Goal: Information Seeking & Learning: Learn about a topic

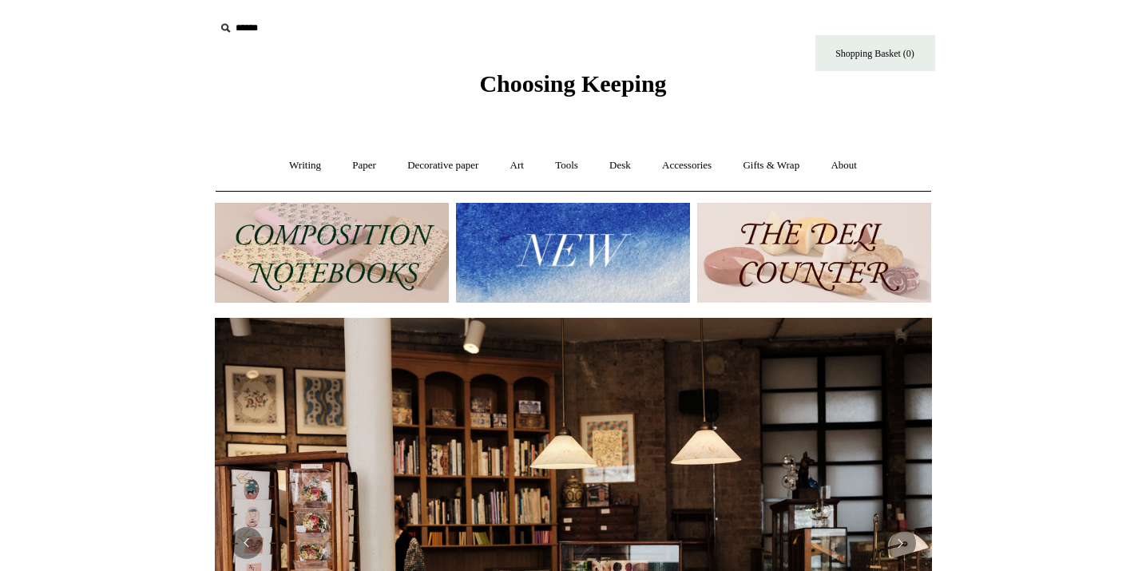
click at [380, 252] on img at bounding box center [332, 253] width 234 height 100
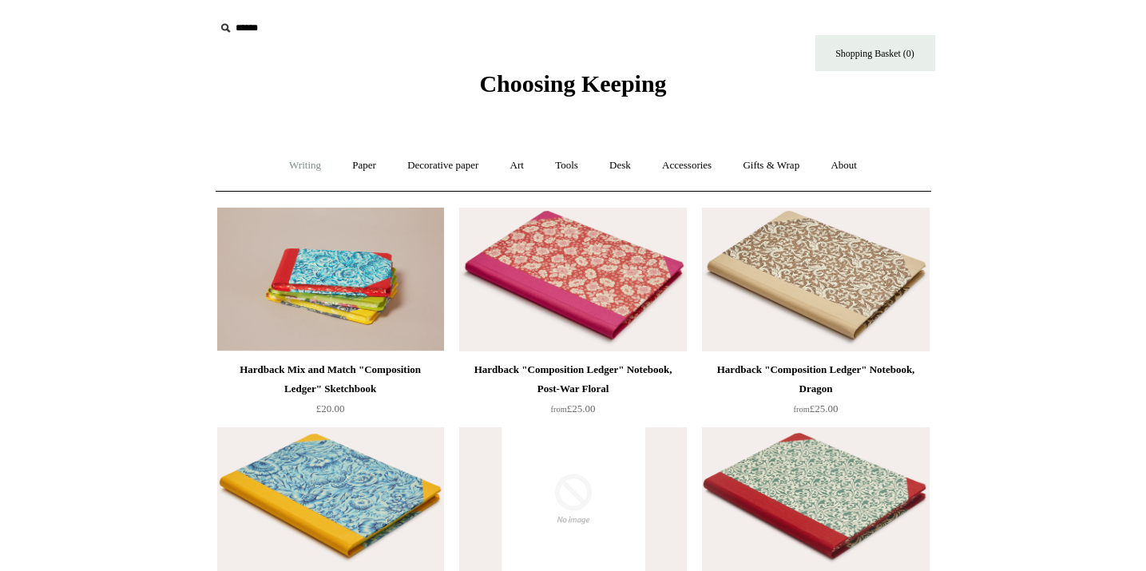
click at [302, 165] on link "Writing +" at bounding box center [305, 166] width 61 height 42
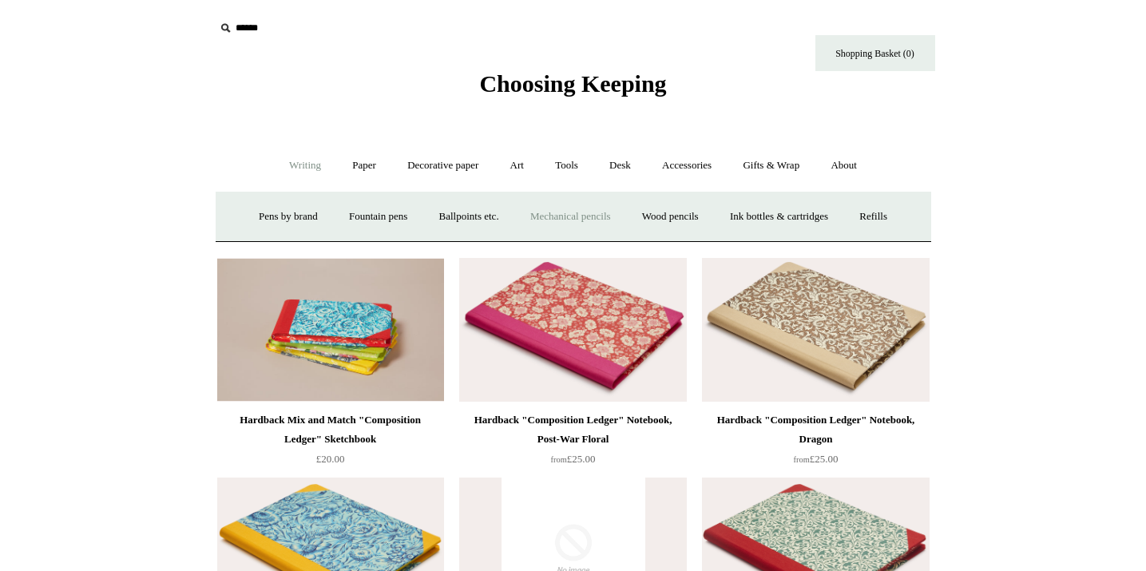
click at [551, 215] on link "Mechanical pencils +" at bounding box center [570, 217] width 109 height 42
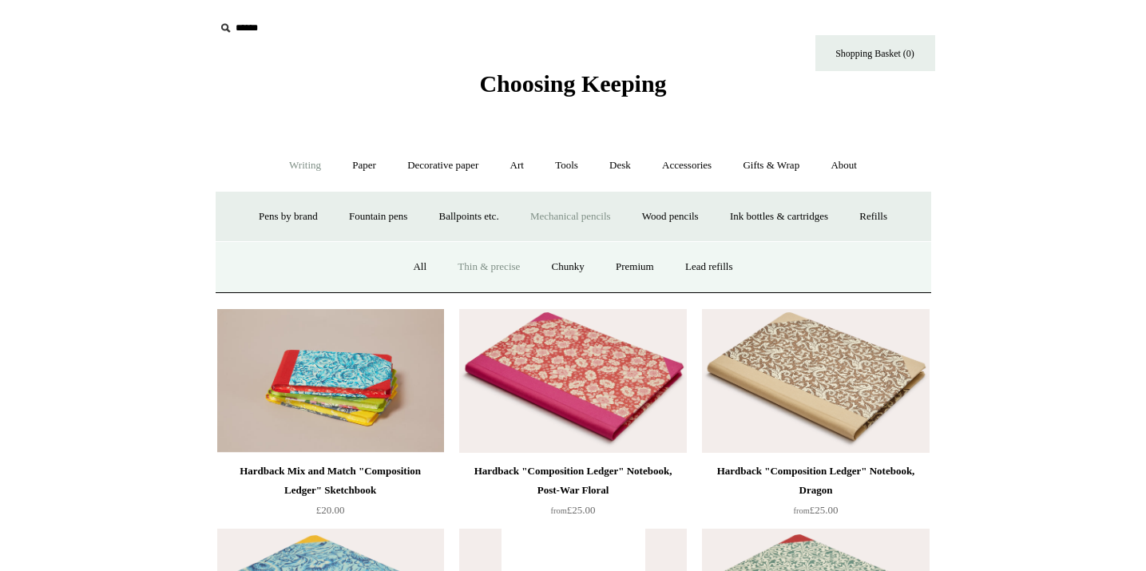
click at [506, 264] on link "Thin & precise" at bounding box center [488, 267] width 91 height 42
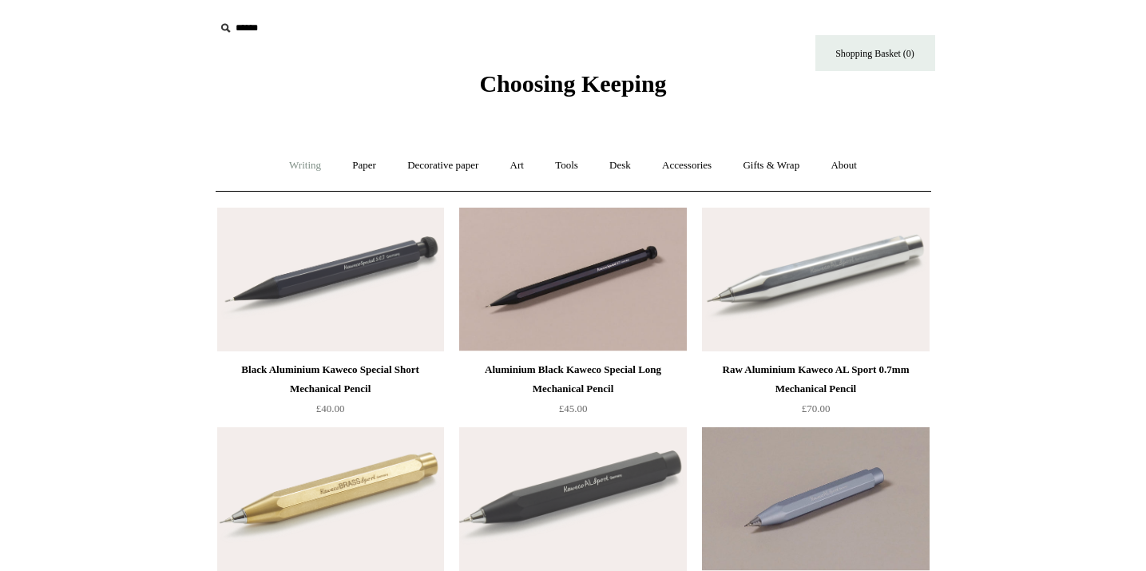
click at [310, 162] on link "Writing +" at bounding box center [305, 166] width 61 height 42
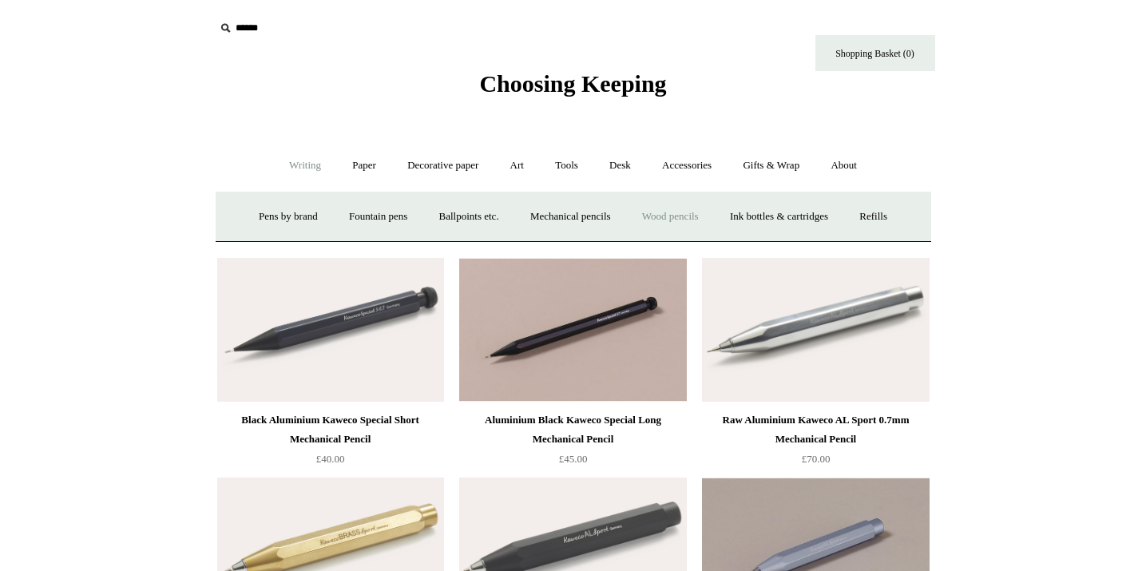
click at [662, 210] on link "Wood pencils +" at bounding box center [670, 217] width 85 height 42
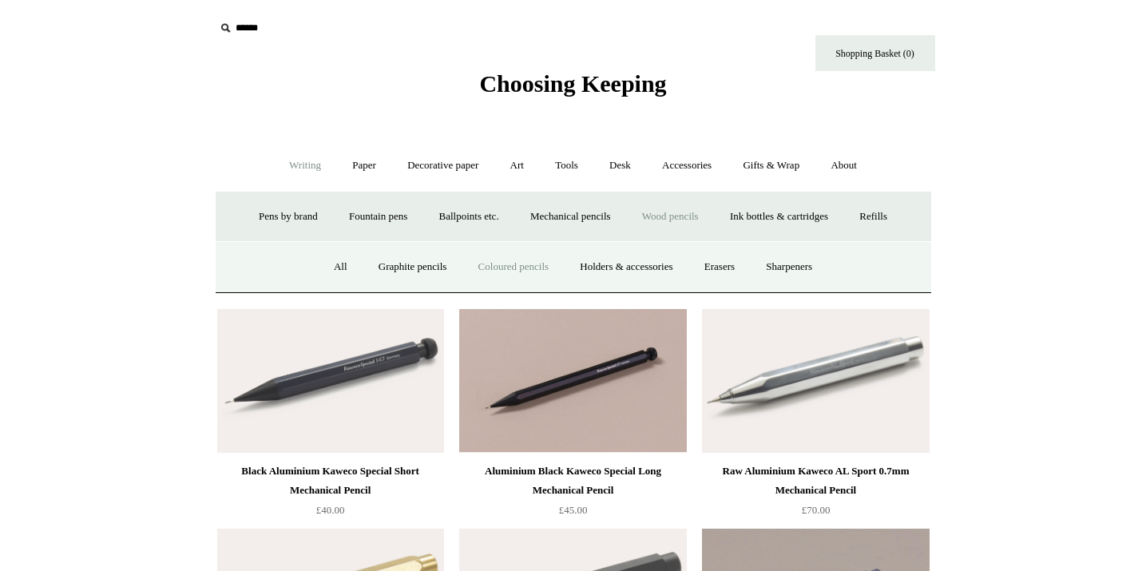
click at [528, 260] on link "Coloured pencils" at bounding box center [513, 267] width 99 height 42
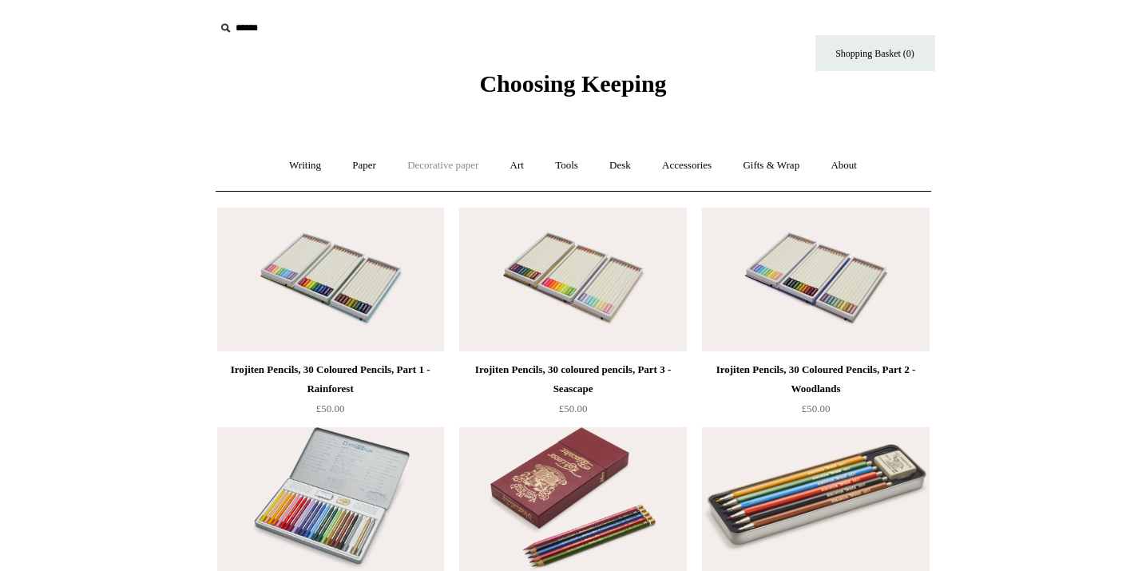
click at [455, 162] on link "Decorative paper +" at bounding box center [443, 166] width 100 height 42
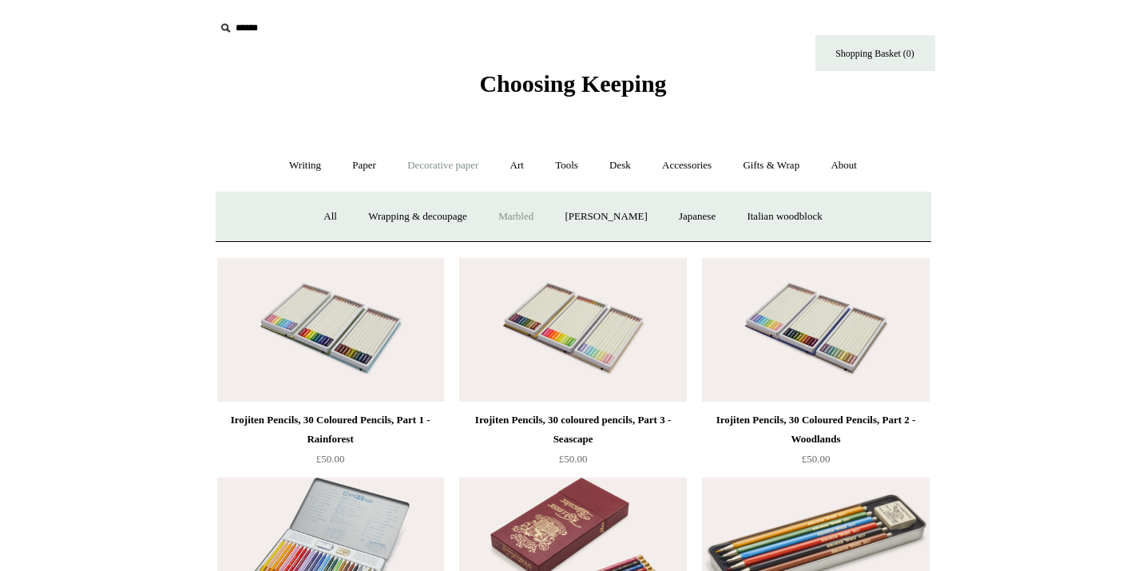
click at [519, 211] on link "Marbled" at bounding box center [516, 217] width 64 height 42
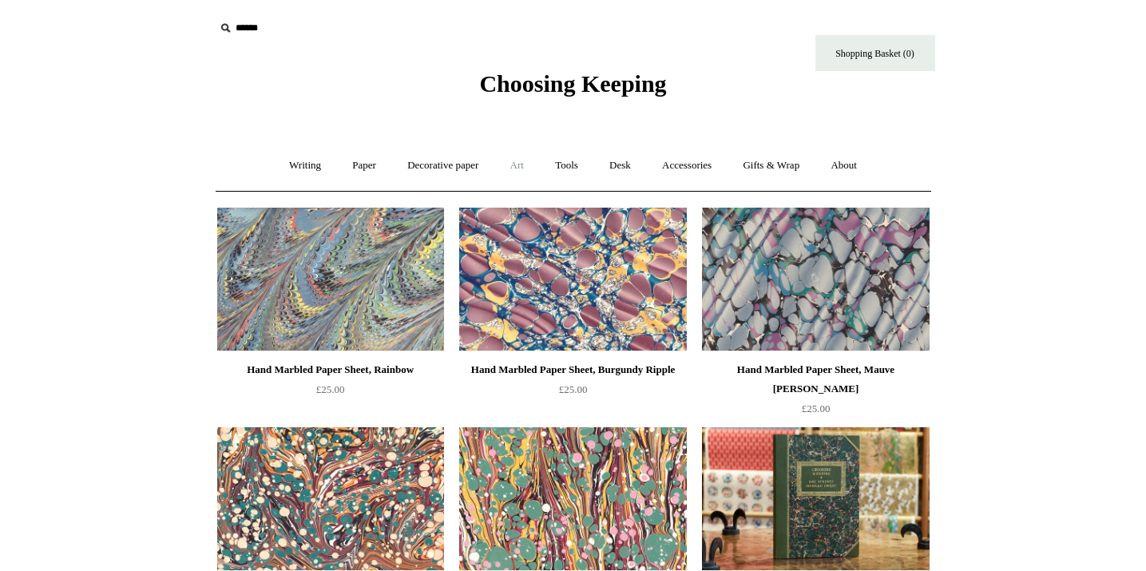
click at [519, 165] on link "Art +" at bounding box center [517, 166] width 42 height 42
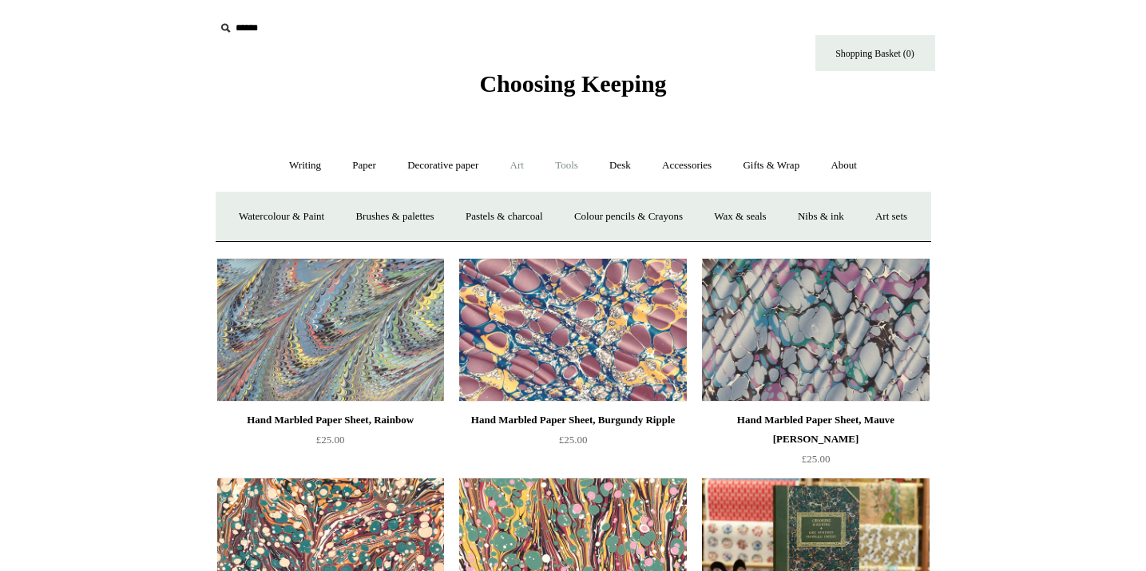
click at [575, 161] on link "Tools +" at bounding box center [567, 166] width 52 height 42
click at [625, 169] on link "Desk +" at bounding box center [620, 166] width 50 height 42
click at [629, 223] on link "Desk Accessories" at bounding box center [640, 217] width 101 height 42
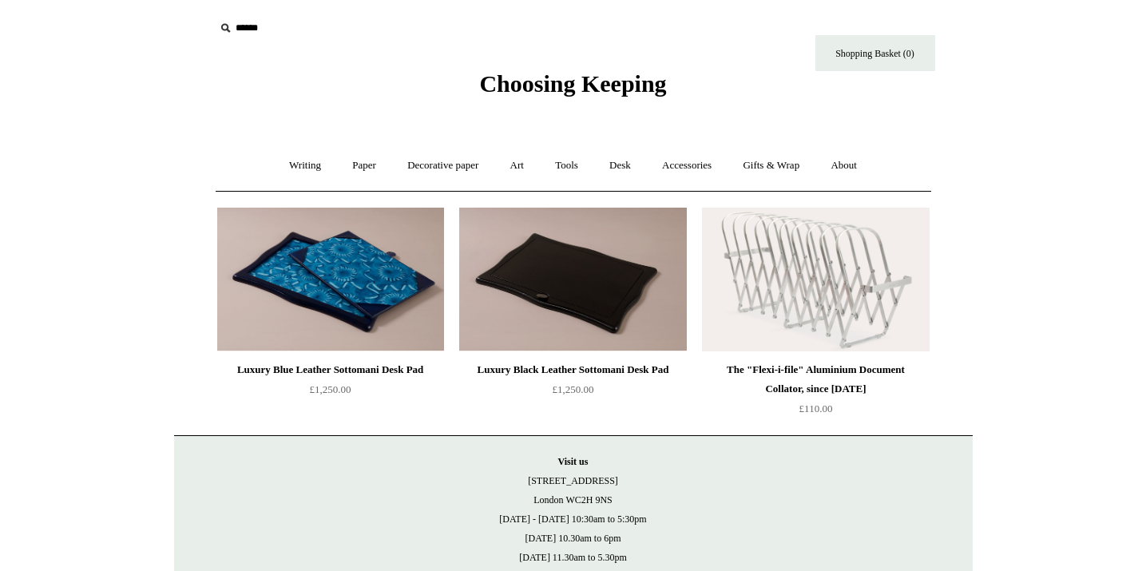
click at [490, 303] on img at bounding box center [572, 280] width 227 height 144
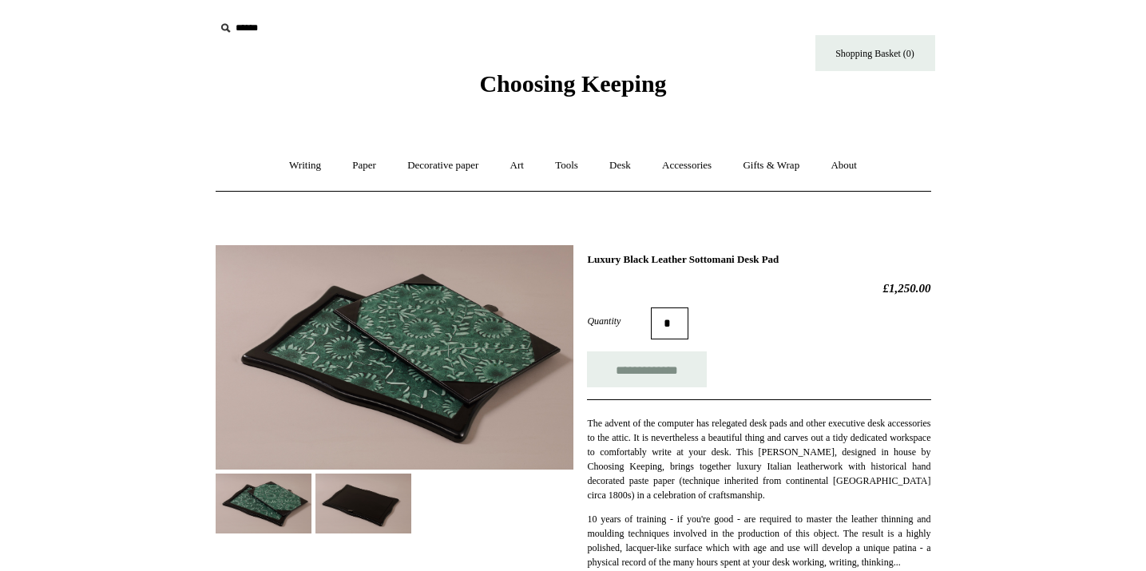
click at [262, 512] on img at bounding box center [264, 504] width 96 height 60
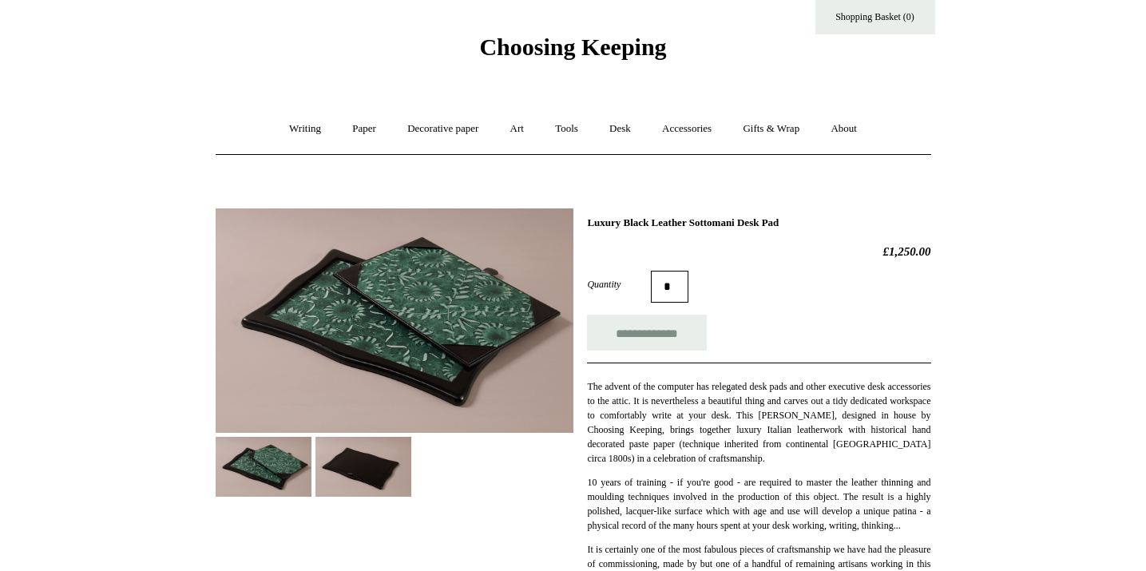
scroll to position [35, 0]
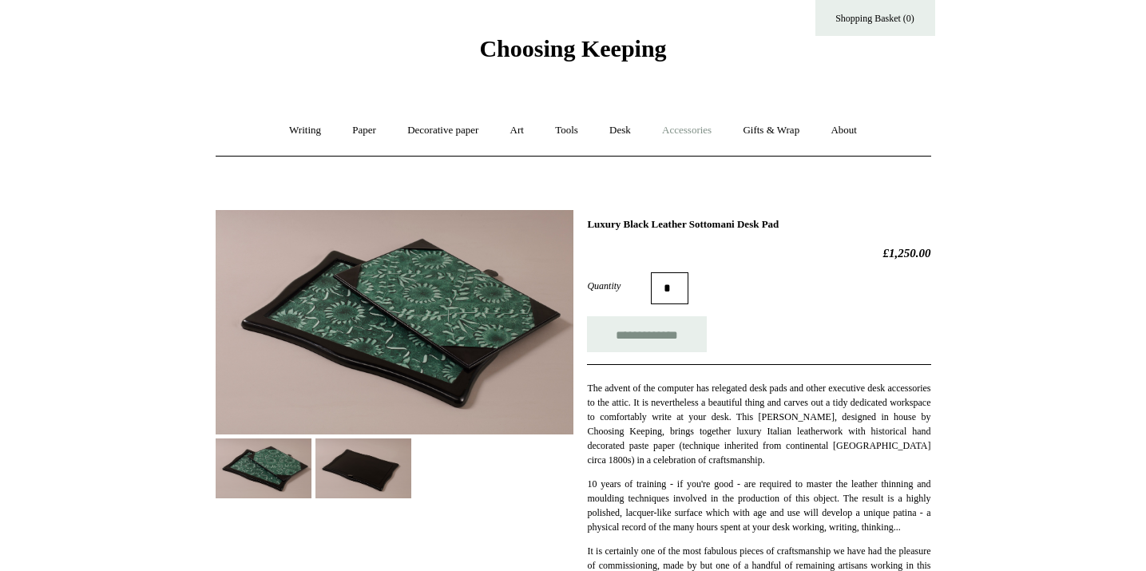
click at [675, 127] on link "Accessories +" at bounding box center [687, 130] width 78 height 42
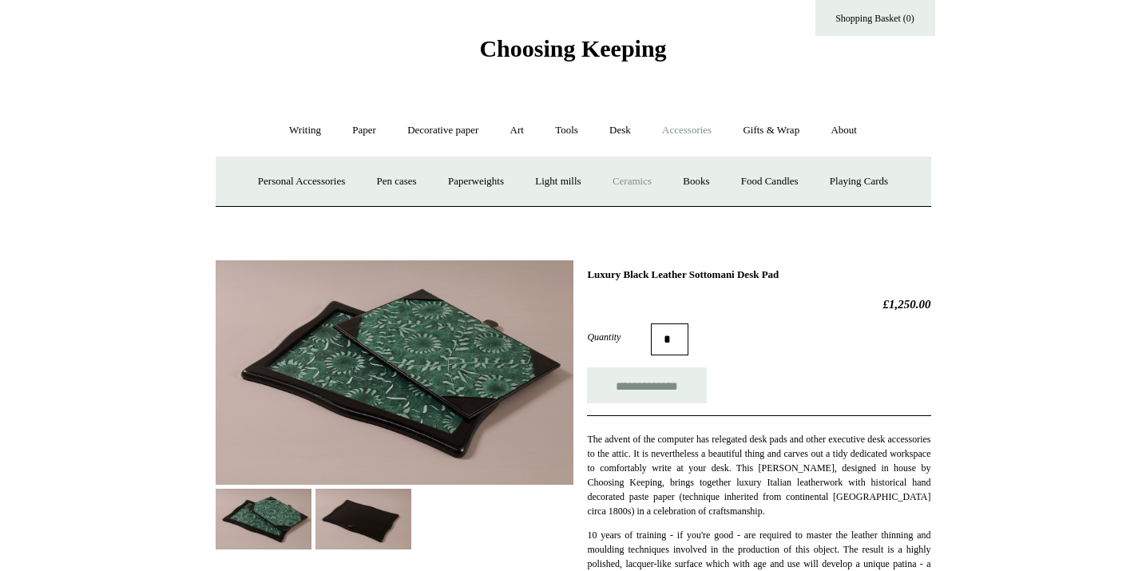
click at [643, 180] on link "Ceramics +" at bounding box center [632, 182] width 68 height 42
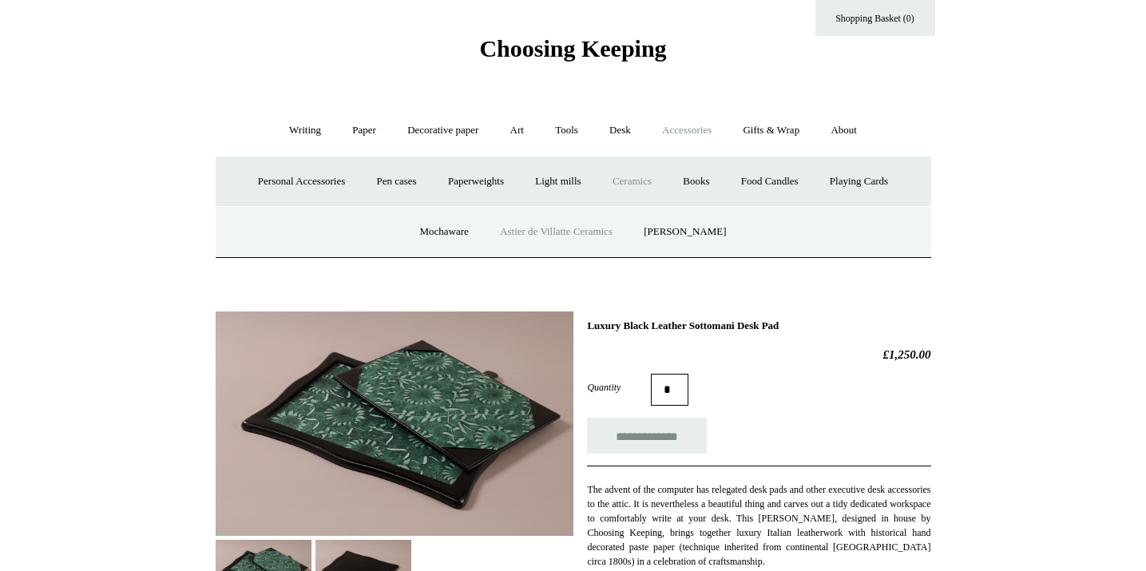
click at [616, 228] on link "Astier de Villatte Ceramics" at bounding box center [556, 232] width 141 height 42
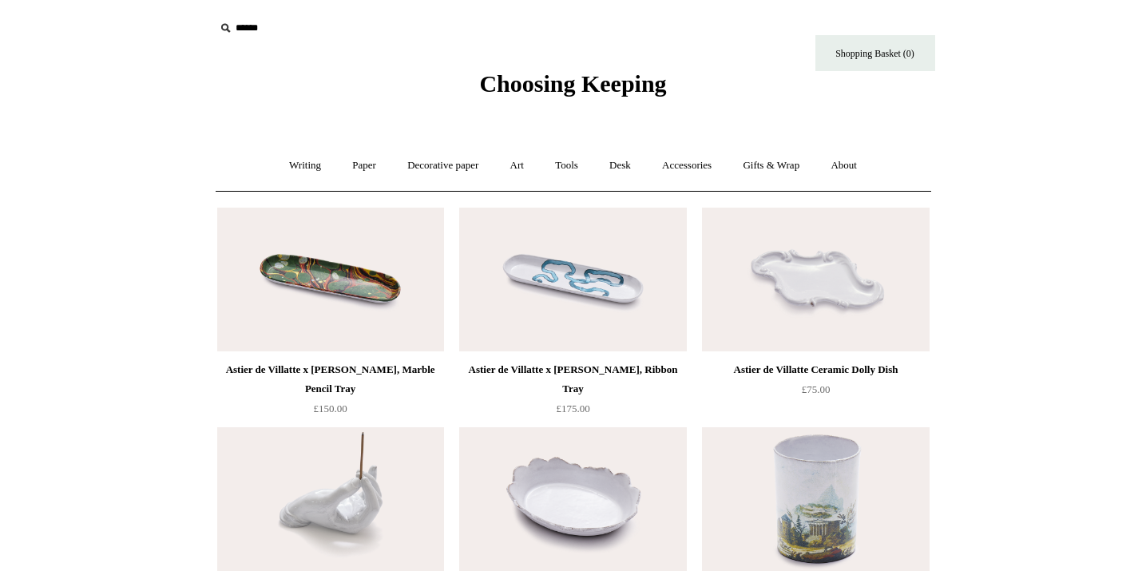
click at [235, 31] on input "text" at bounding box center [313, 29] width 196 height 30
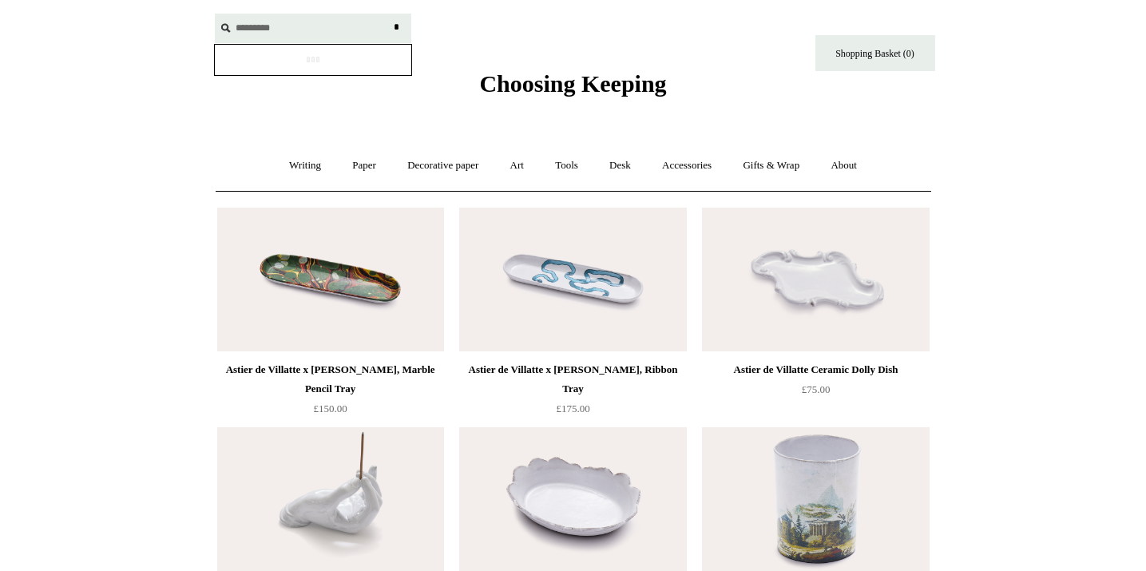
type input "*********"
click at [389, 14] on input "*" at bounding box center [397, 28] width 16 height 28
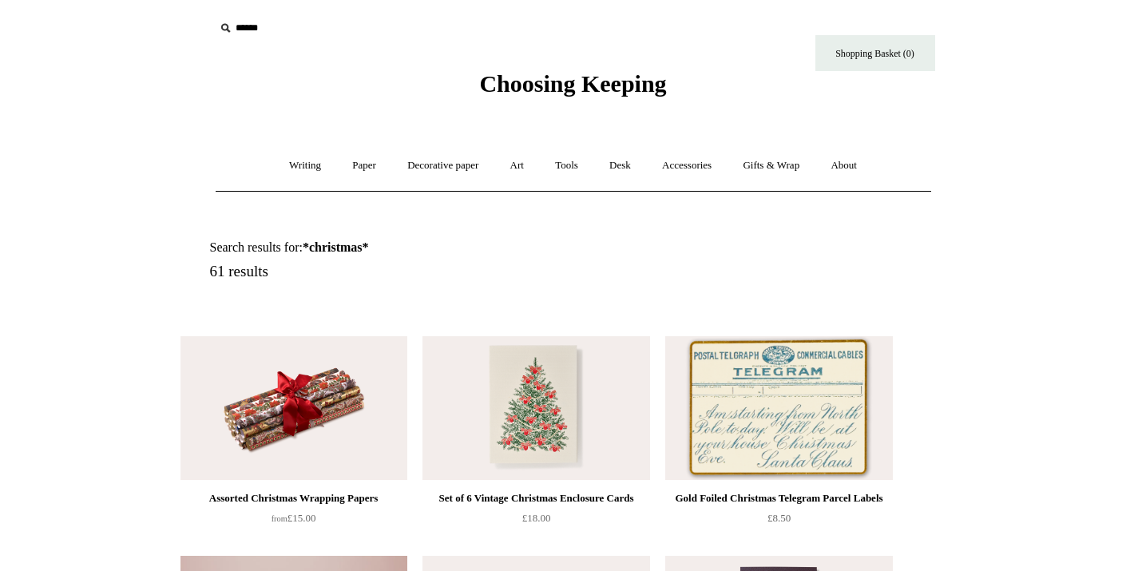
click at [237, 22] on input "text" at bounding box center [313, 29] width 196 height 30
type input "******"
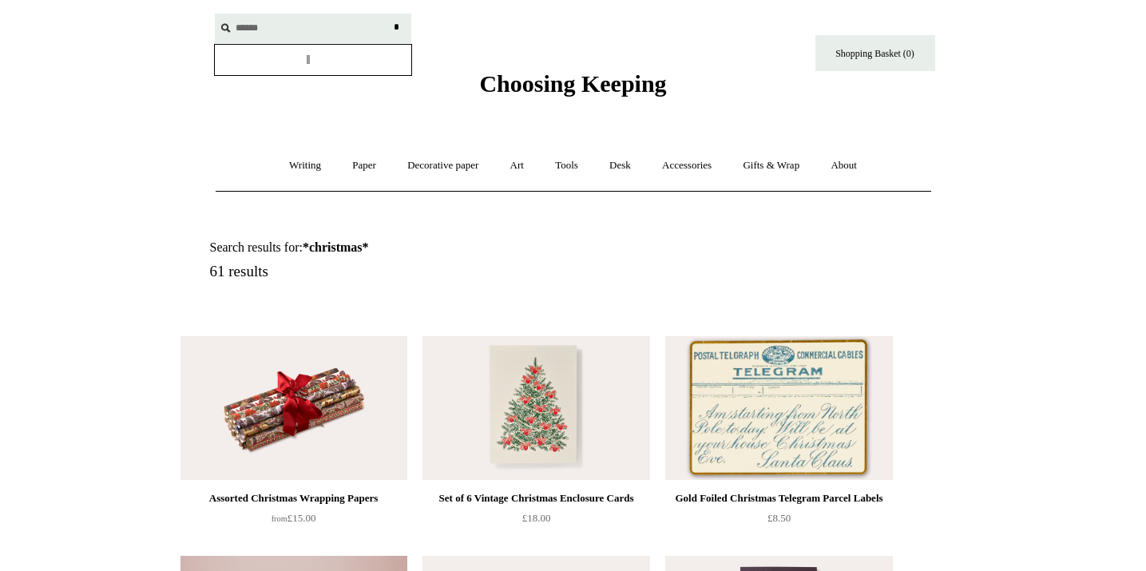
click at [389, 14] on input "*" at bounding box center [397, 28] width 16 height 28
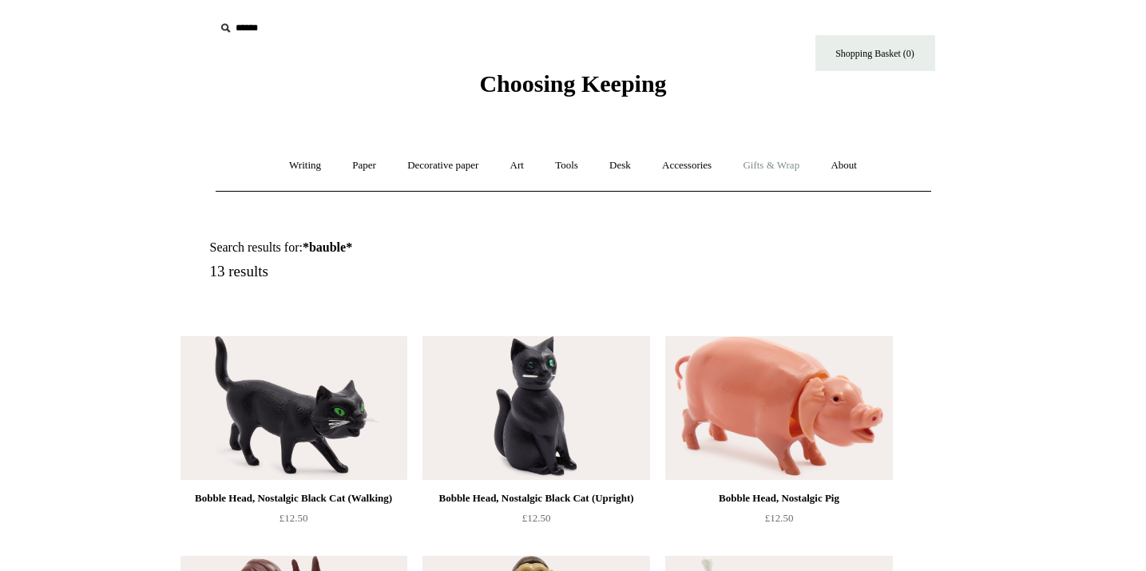
click at [791, 165] on link "Gifts & Wrap +" at bounding box center [770, 166] width 85 height 42
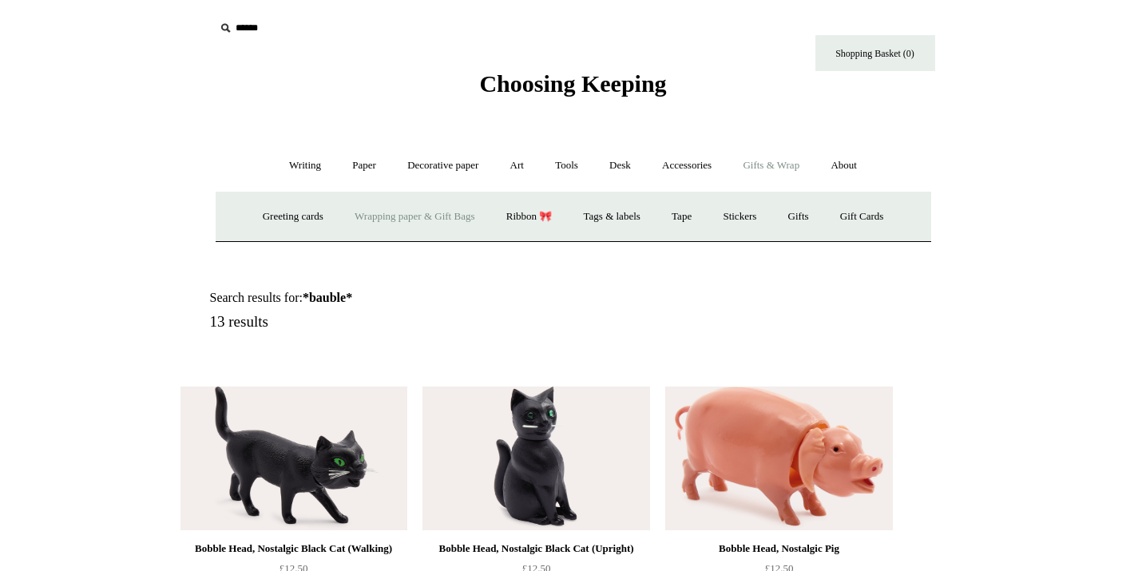
click at [379, 216] on link "Wrapping paper & Gift Bags" at bounding box center [414, 217] width 149 height 42
